Goal: Transaction & Acquisition: Purchase product/service

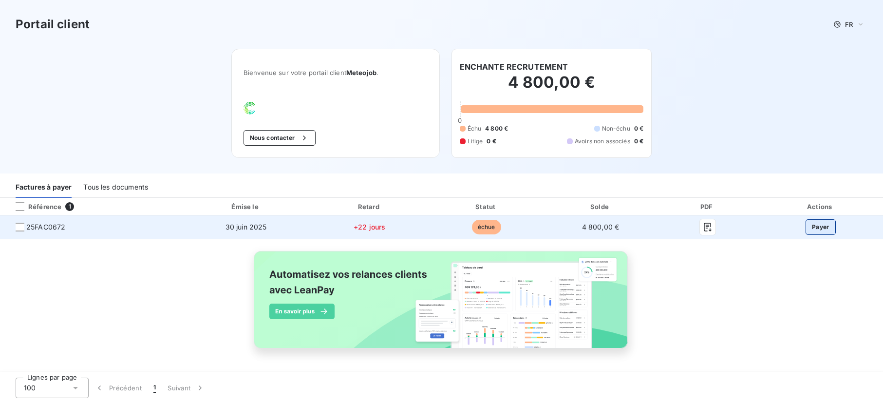
click at [812, 228] on button "Payer" at bounding box center [821, 227] width 30 height 16
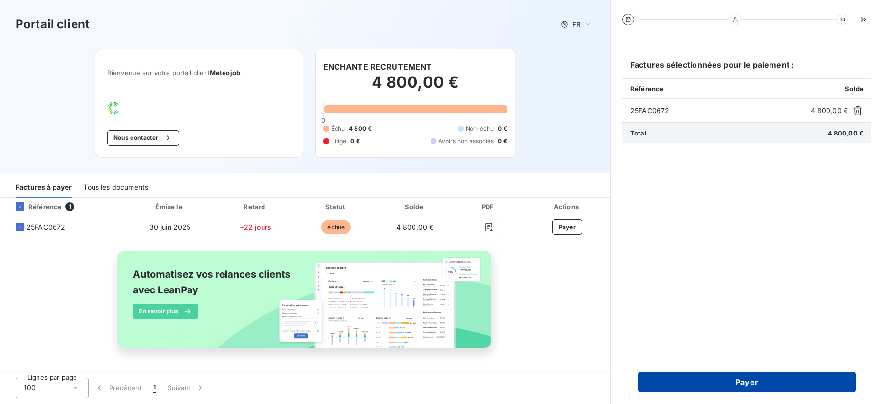
click at [709, 381] on button "Payer" at bounding box center [747, 382] width 218 height 20
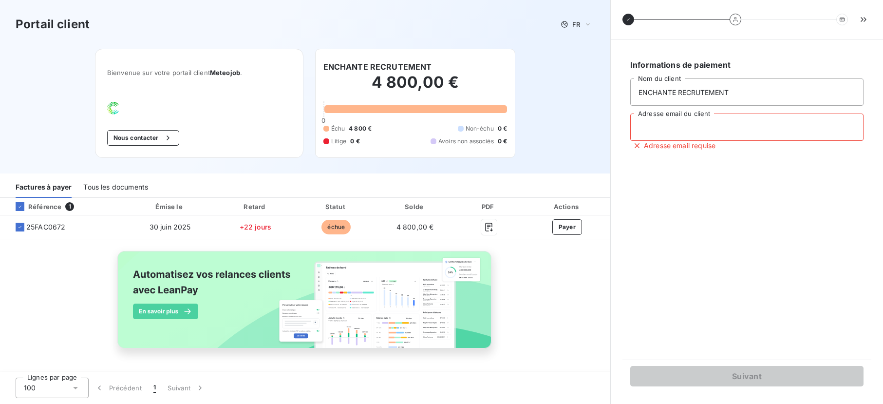
click at [664, 127] on input "Adresse email du client" at bounding box center [746, 126] width 233 height 27
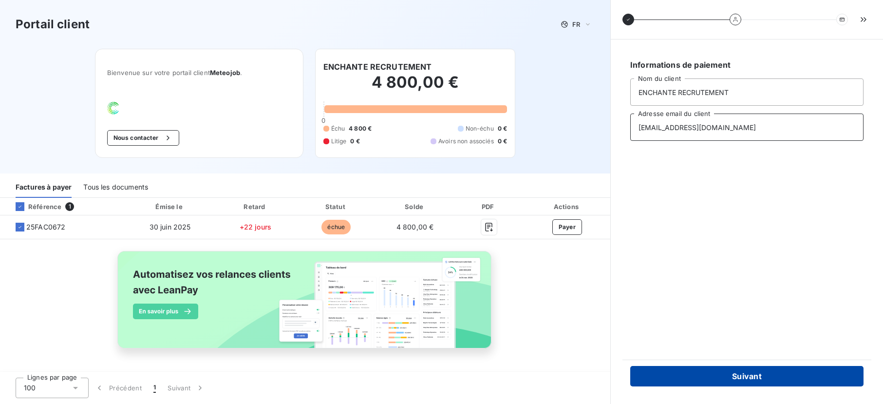
type input "[EMAIL_ADDRESS][DOMAIN_NAME]"
click at [706, 375] on button "Suivant" at bounding box center [746, 376] width 233 height 20
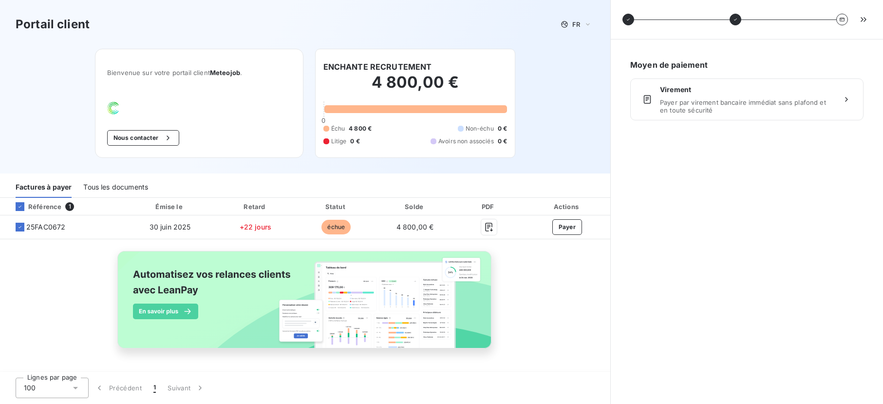
click at [720, 95] on div "Virement Payer par virement bancaire immédiat sans plafond et en toute sécurité" at bounding box center [747, 99] width 174 height 29
